Goal: Book appointment/travel/reservation

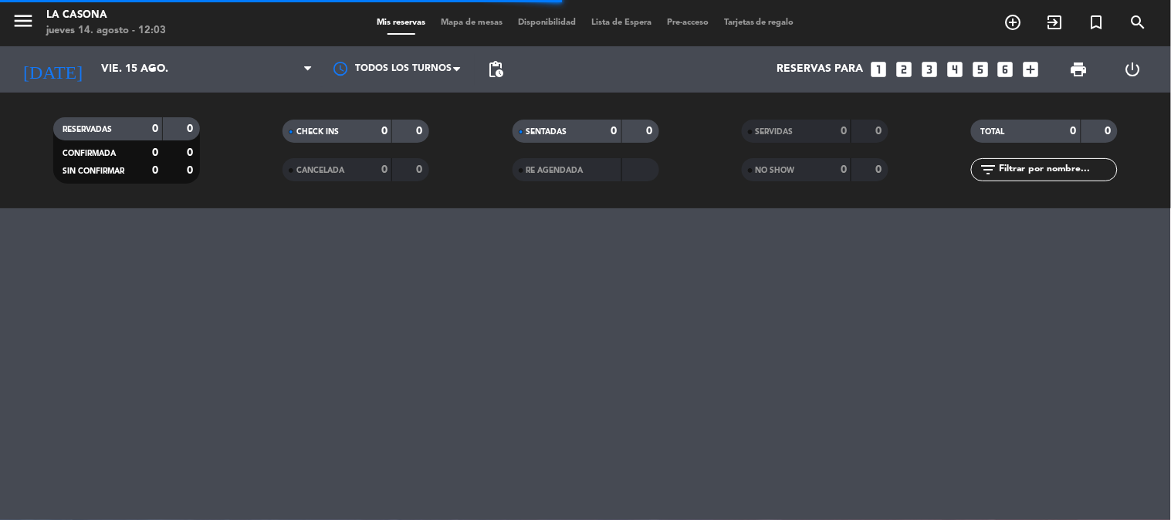
scroll to position [215, 0]
click at [12, 17] on icon "menu" at bounding box center [23, 20] width 23 height 23
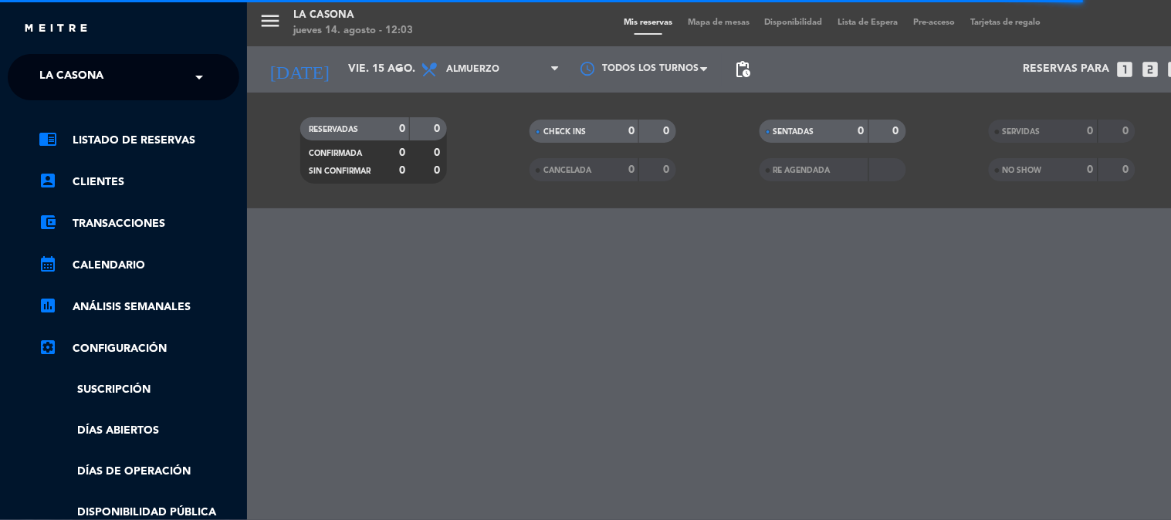
click at [41, 64] on span "La Casona" at bounding box center [71, 77] width 64 height 32
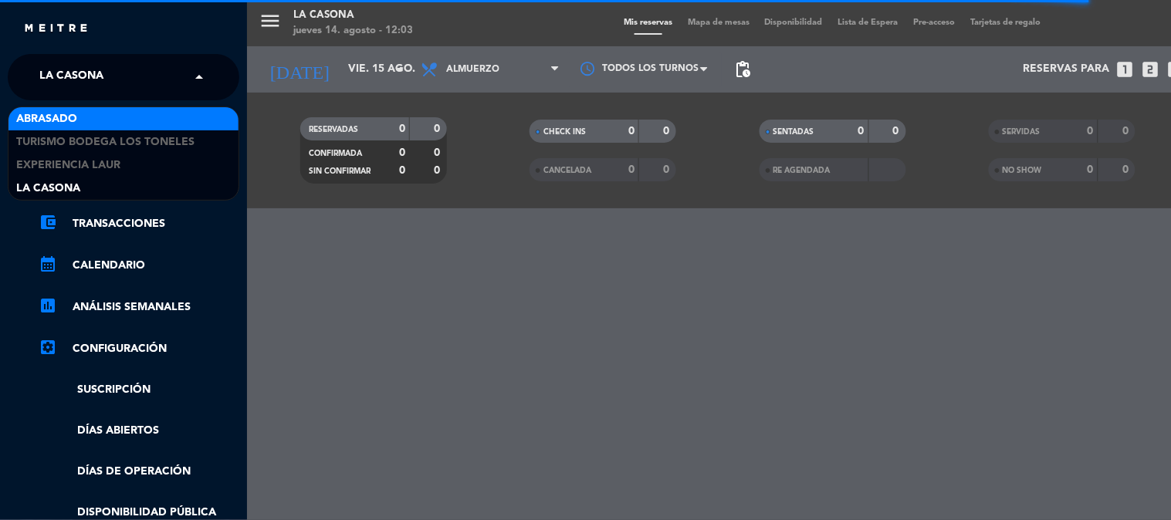
click at [48, 124] on span "Abrasado" at bounding box center [46, 119] width 61 height 18
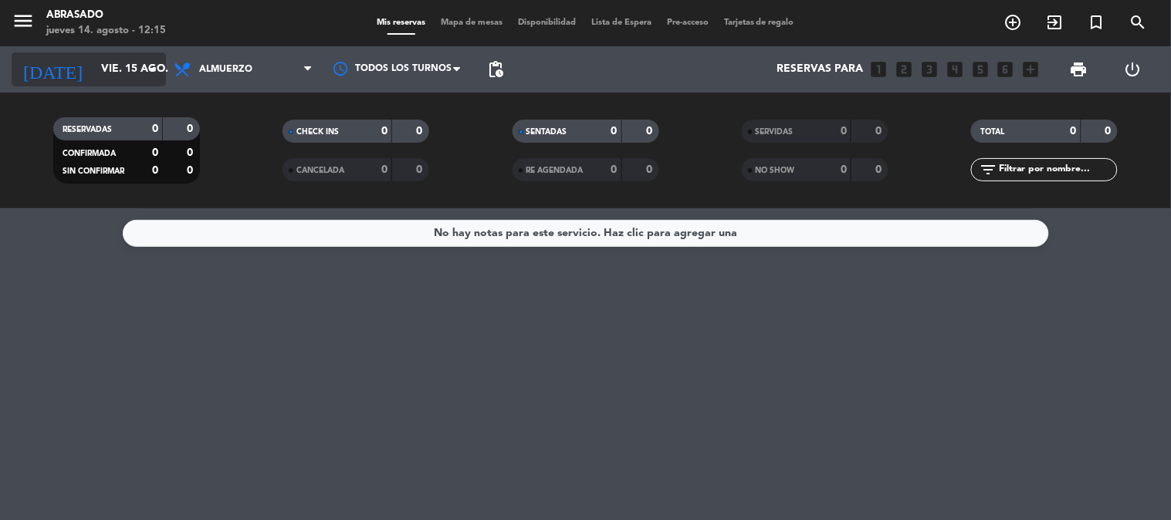
click at [130, 59] on input "vie. 15 ago." at bounding box center [166, 70] width 147 height 28
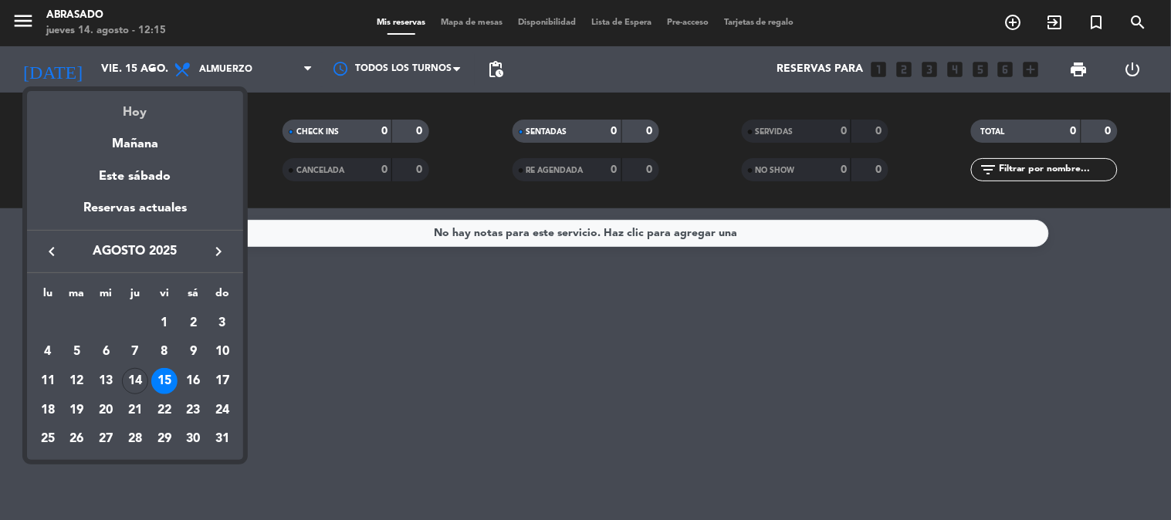
click at [135, 113] on div "Hoy" at bounding box center [135, 107] width 216 height 32
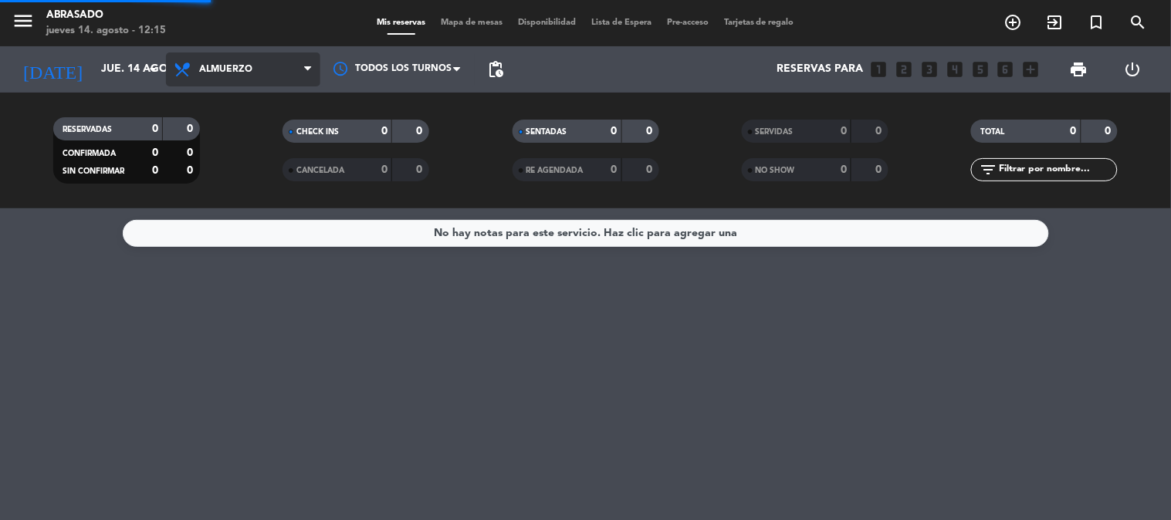
click at [209, 66] on span "Almuerzo" at bounding box center [225, 69] width 53 height 11
click at [213, 164] on div "menu Abrasado jueves 14. agosto - 12:16 Mis reservas Mapa de mesas Disponibilid…" at bounding box center [585, 104] width 1171 height 208
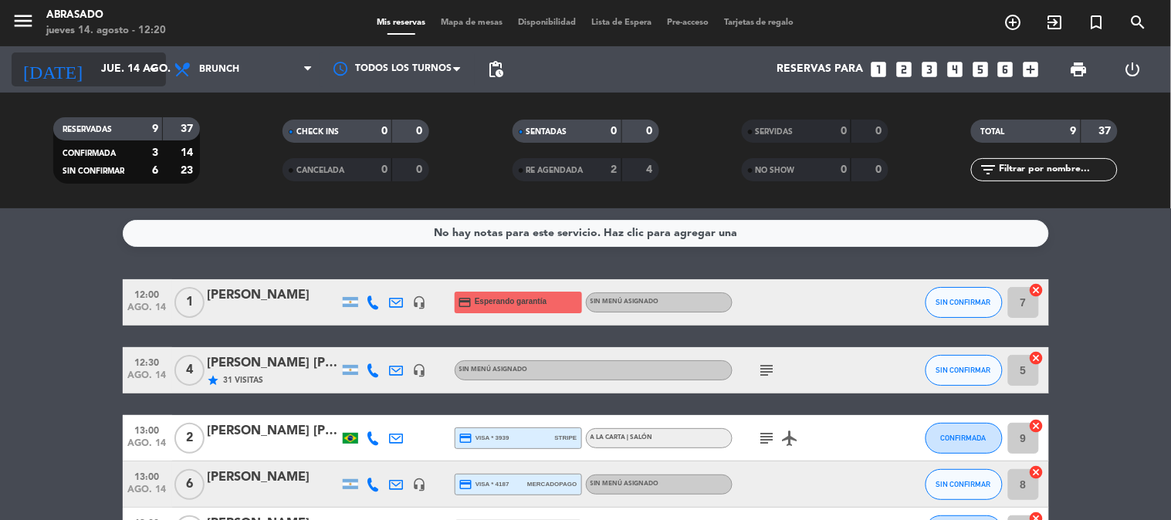
click at [113, 56] on input "jue. 14 ago." at bounding box center [166, 70] width 147 height 28
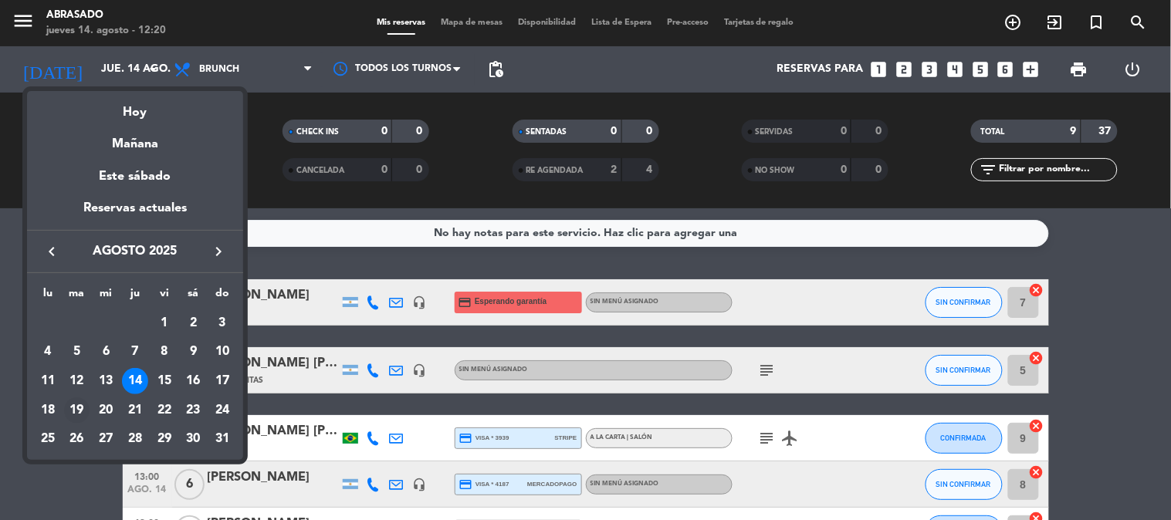
click at [73, 415] on div "19" at bounding box center [77, 411] width 26 height 26
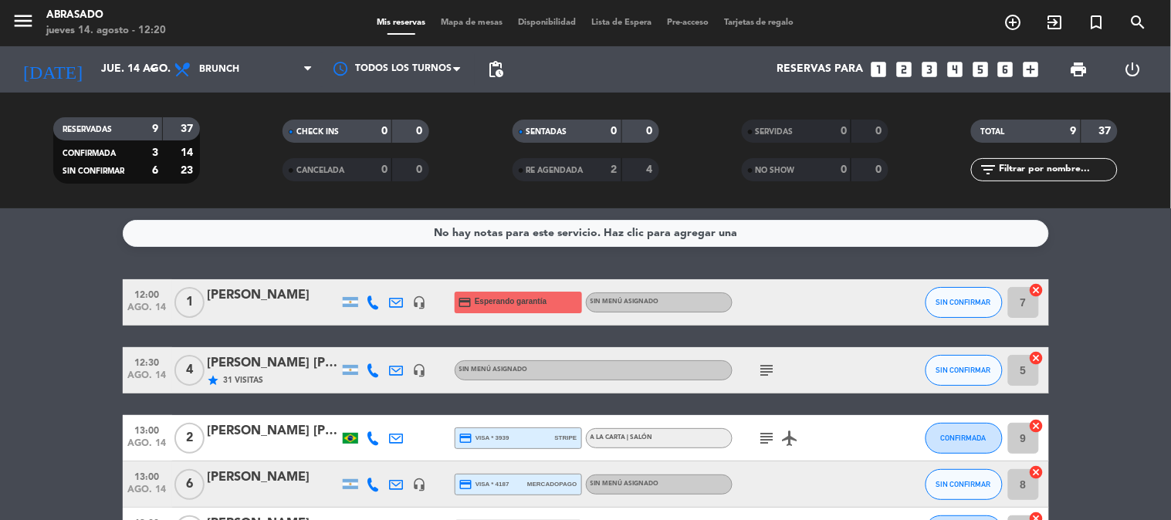
type input "[DATE] ago."
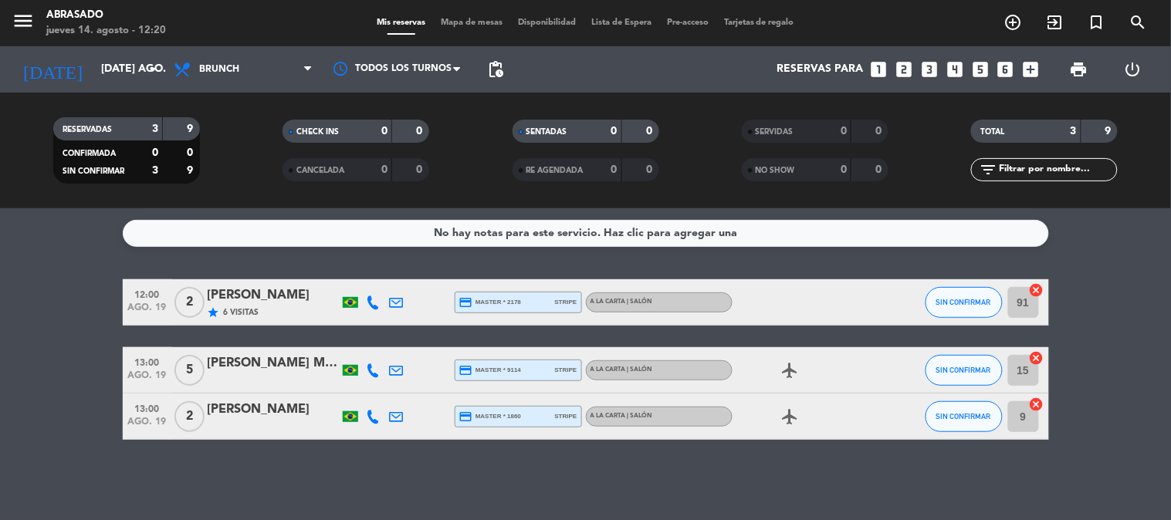
click at [902, 65] on icon "looks_two" at bounding box center [904, 69] width 20 height 20
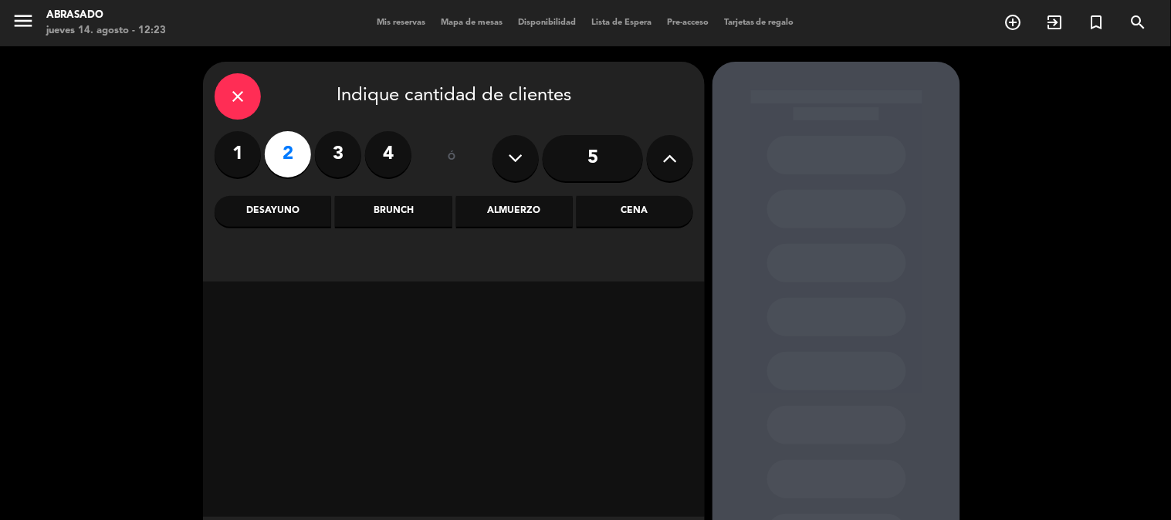
click at [407, 222] on div "Brunch" at bounding box center [393, 211] width 117 height 31
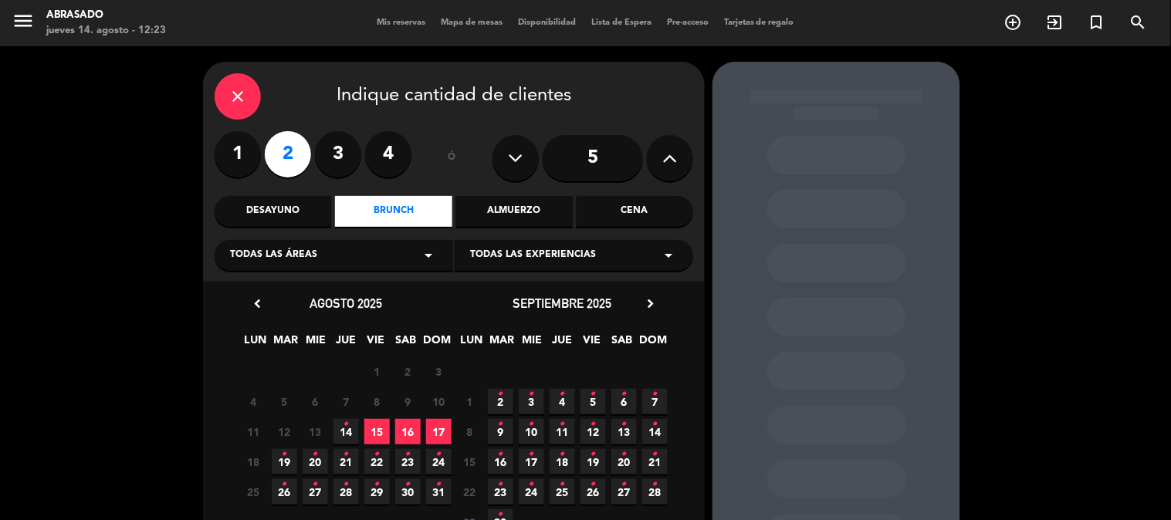
click at [296, 458] on span "19 •" at bounding box center [284, 461] width 25 height 25
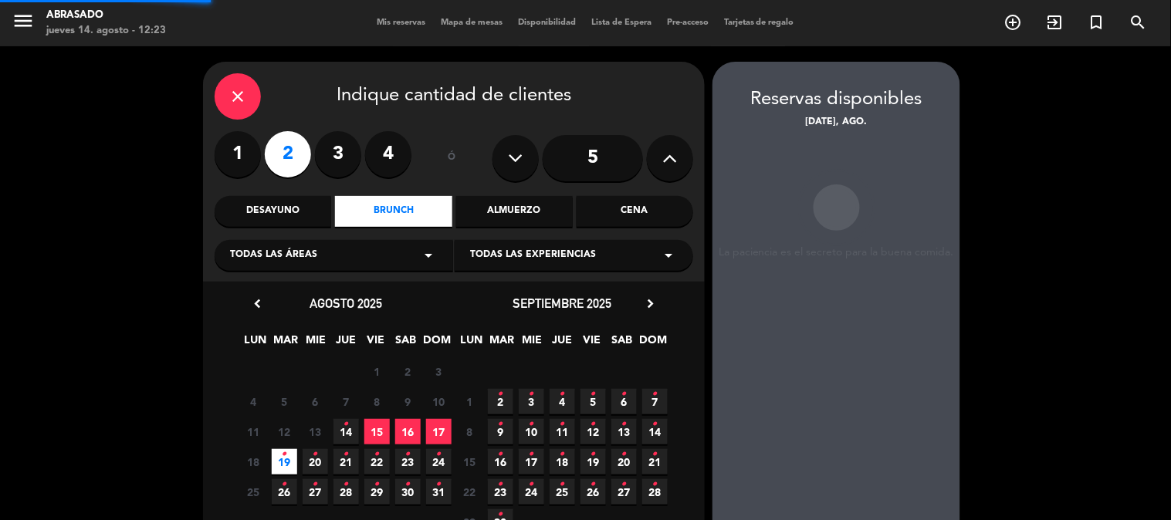
scroll to position [62, 0]
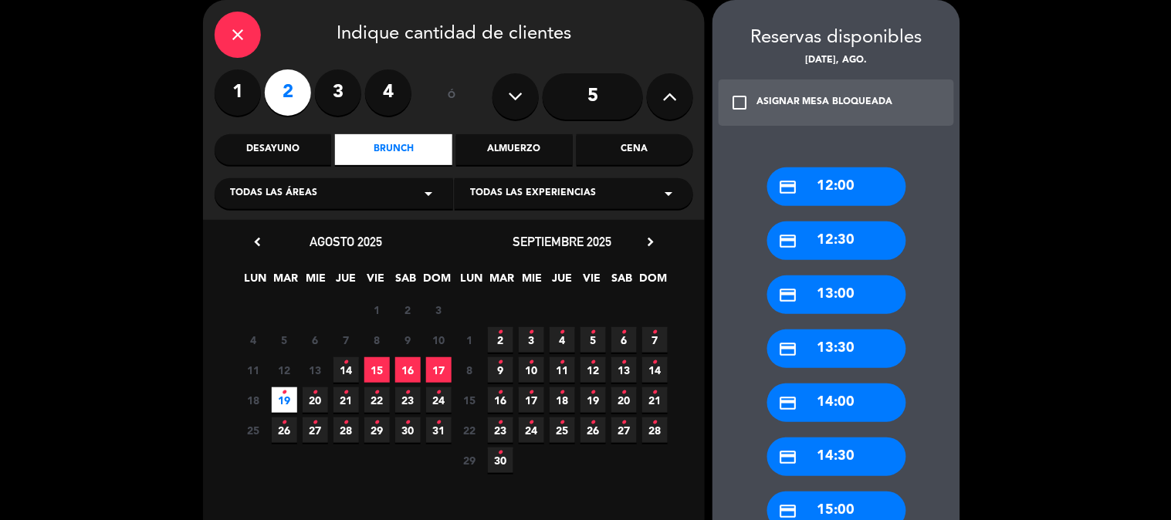
click at [841, 232] on div "credit_card 12:30" at bounding box center [836, 241] width 139 height 39
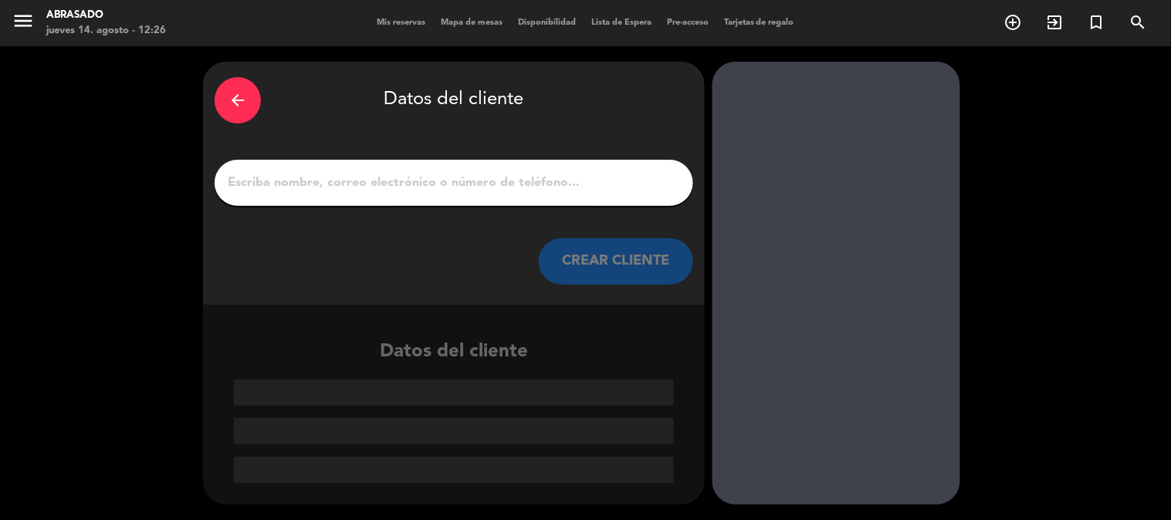
click at [354, 183] on input "Página Completa" at bounding box center [453, 183] width 455 height 22
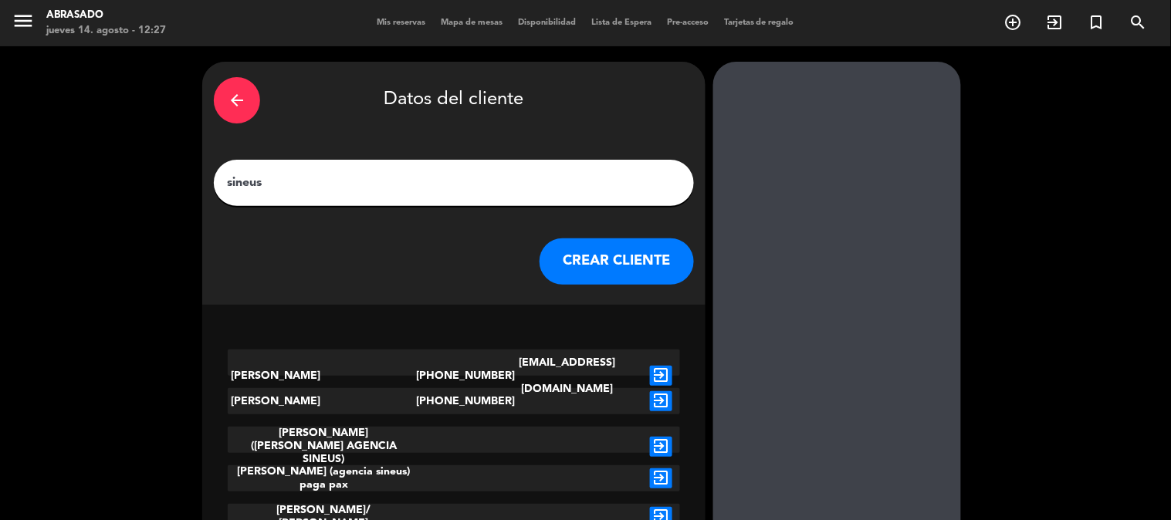
type input "sineus"
click at [659, 366] on icon "exit_to_app" at bounding box center [661, 376] width 22 height 20
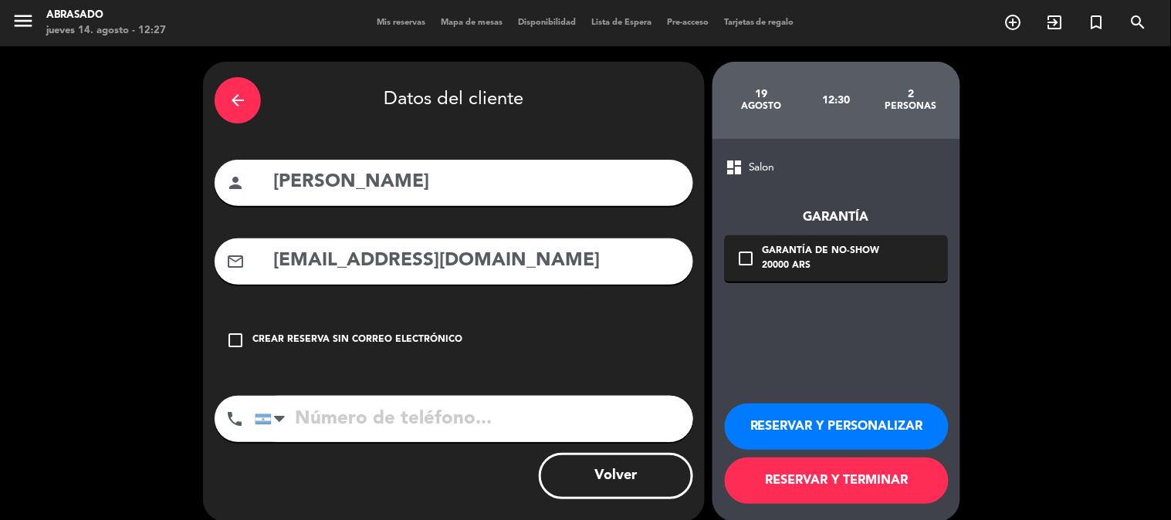
type input "[PHONE_NUMBER]"
click at [390, 426] on input "[PHONE_NUMBER]" at bounding box center [474, 419] width 438 height 46
type textarea "542615451540"
click at [390, 426] on input "[PHONE_NUMBER]" at bounding box center [474, 419] width 438 height 46
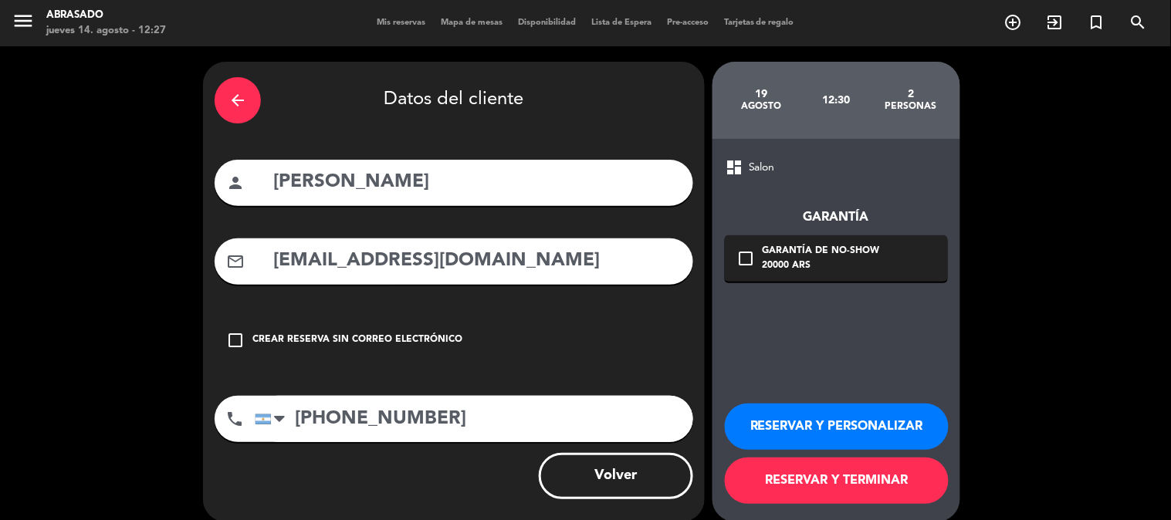
paste input "9 2617 74-8587"
type input "[PHONE_NUMBER]"
click at [411, 176] on input "[PERSON_NAME]" at bounding box center [477, 183] width 410 height 32
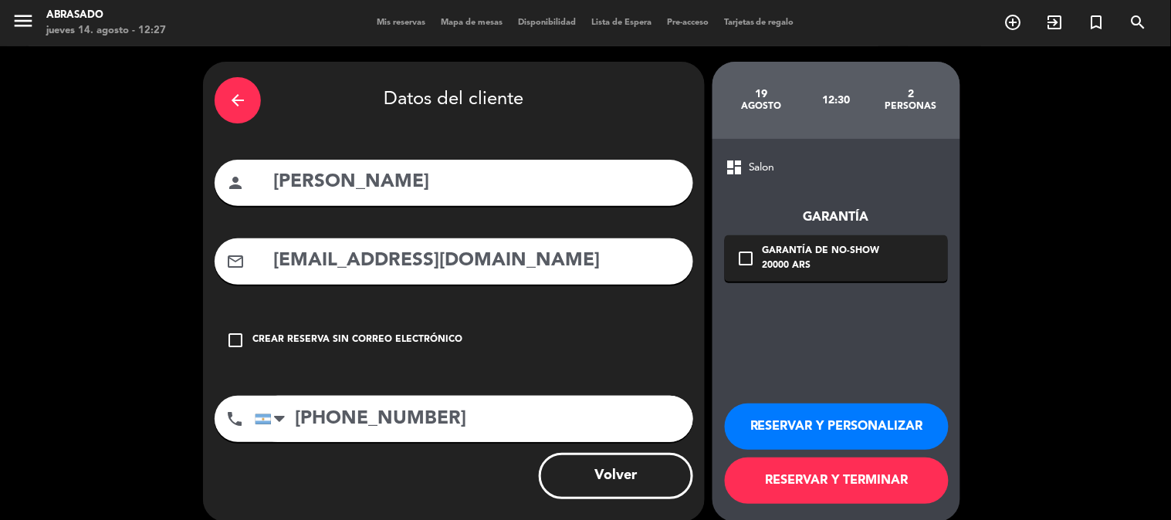
paste input "[PERSON_NAME]"
type input "[PERSON_NAME] / [PERSON_NAME]"
click at [875, 411] on button "RESERVAR Y PERSONALIZAR" at bounding box center [837, 427] width 224 height 46
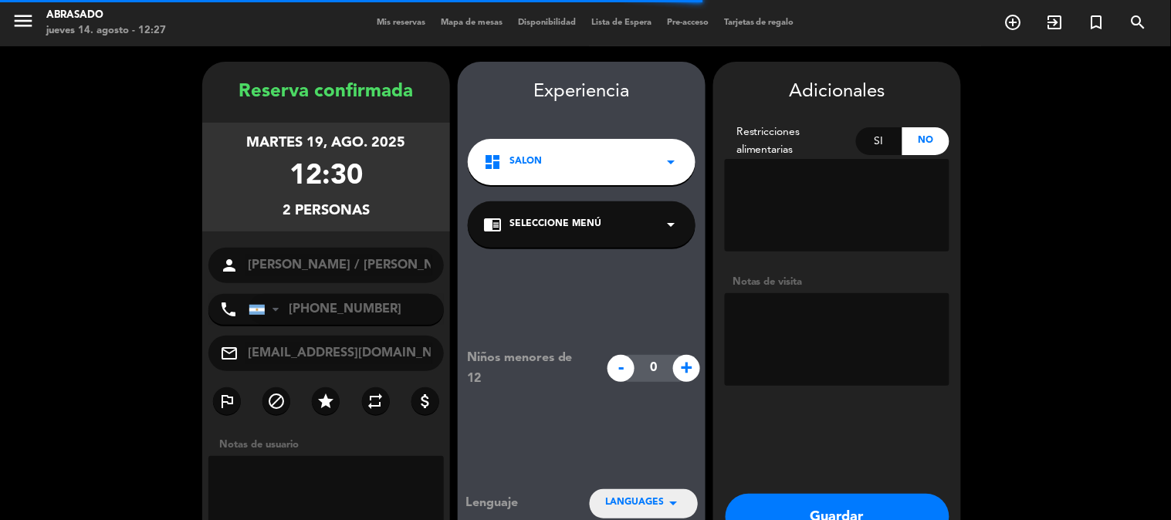
scroll to position [62, 0]
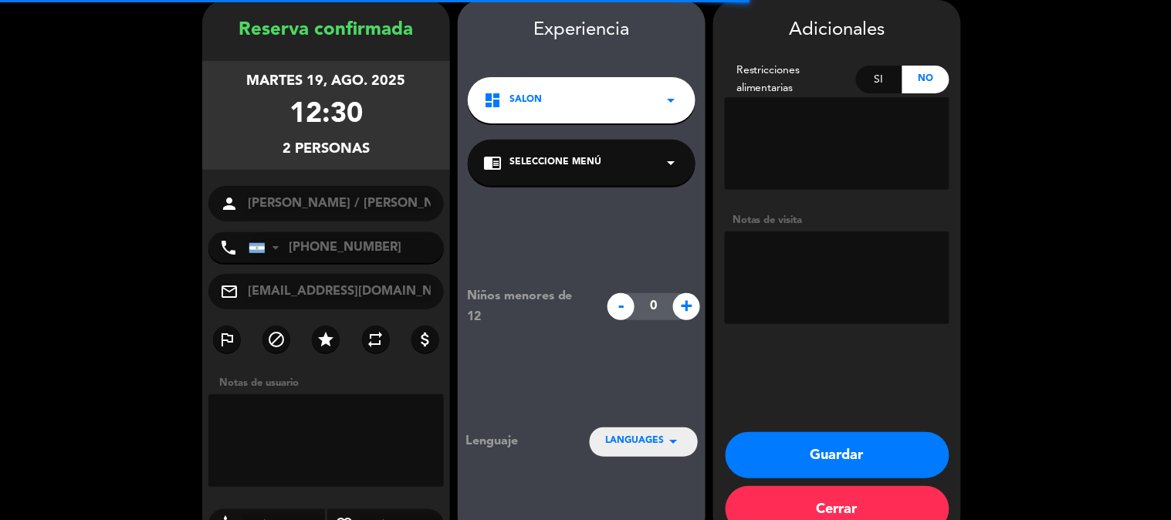
click at [324, 340] on icon "star" at bounding box center [325, 339] width 19 height 19
